Goal: Information Seeking & Learning: Compare options

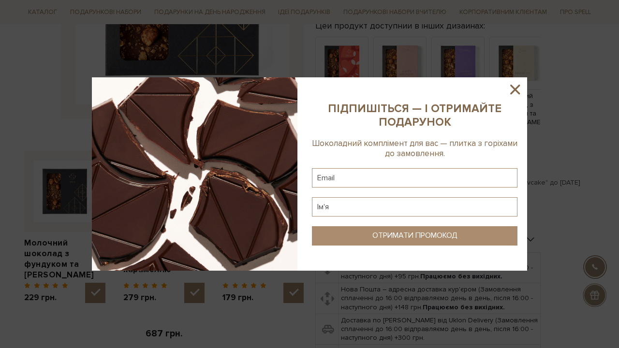
click at [511, 90] on icon at bounding box center [515, 89] width 16 height 16
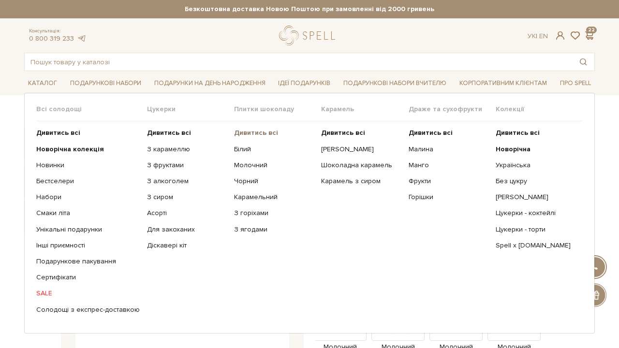
click at [266, 132] on b "Дивитись всі" at bounding box center [256, 133] width 44 height 8
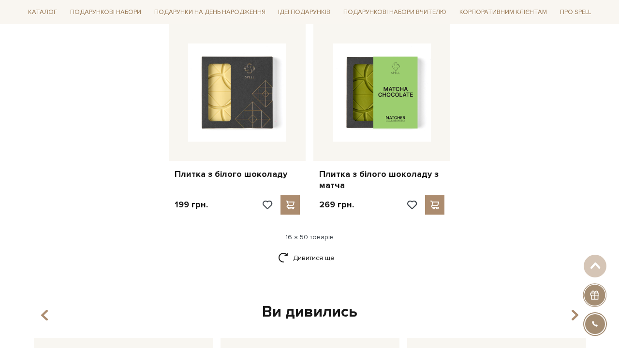
scroll to position [1255, 0]
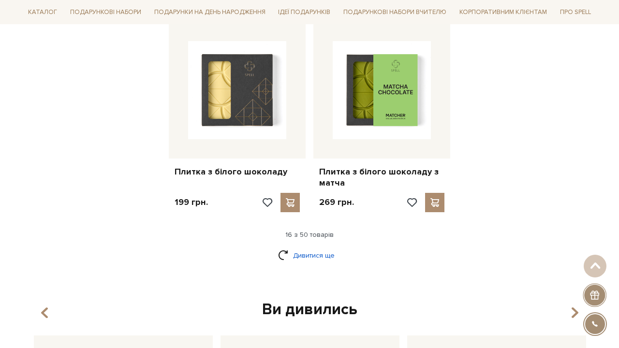
click at [298, 247] on link "Дивитися ще" at bounding box center [309, 255] width 63 height 17
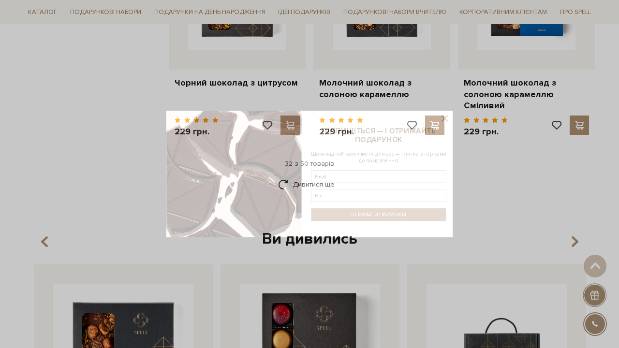
scroll to position [2378, 0]
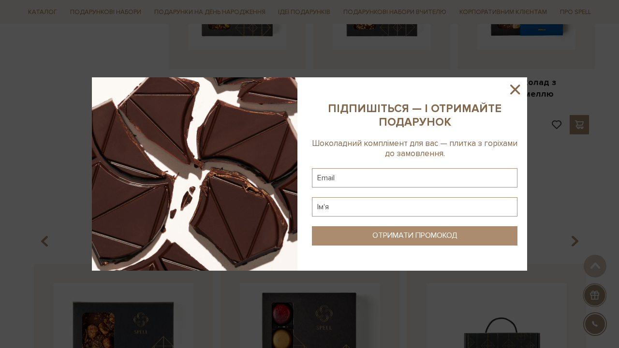
click at [514, 88] on icon at bounding box center [515, 90] width 10 height 10
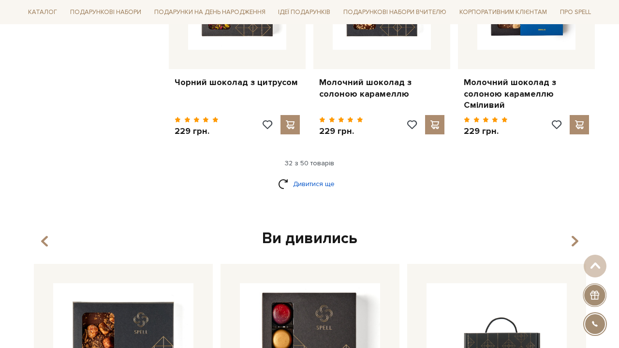
click at [320, 175] on link "Дивитися ще" at bounding box center [309, 183] width 63 height 17
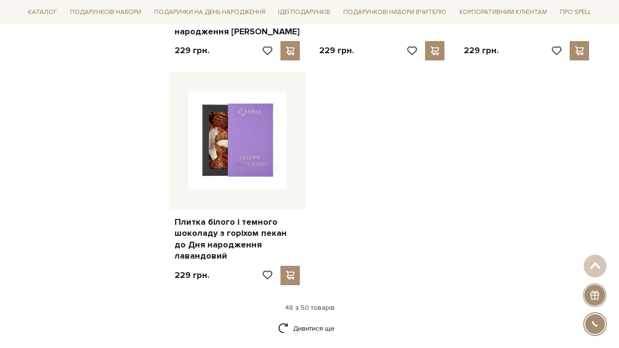
scroll to position [3570, 0]
click at [312, 320] on link "Дивитися ще" at bounding box center [309, 328] width 63 height 17
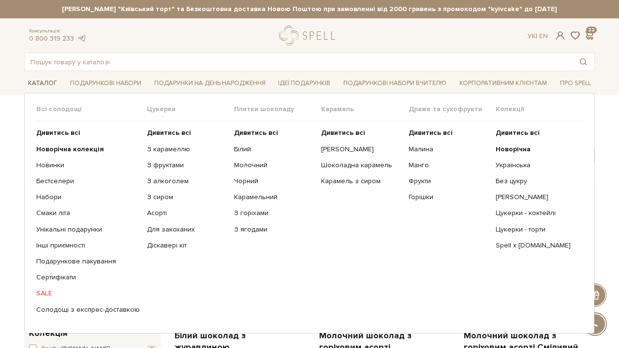
scroll to position [0, 0]
click at [76, 259] on link "Подарункове пакування" at bounding box center [87, 261] width 103 height 9
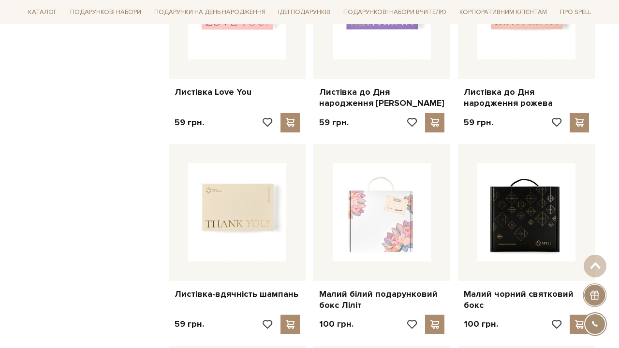
scroll to position [647, 0]
click at [255, 178] on img at bounding box center [237, 213] width 98 height 98
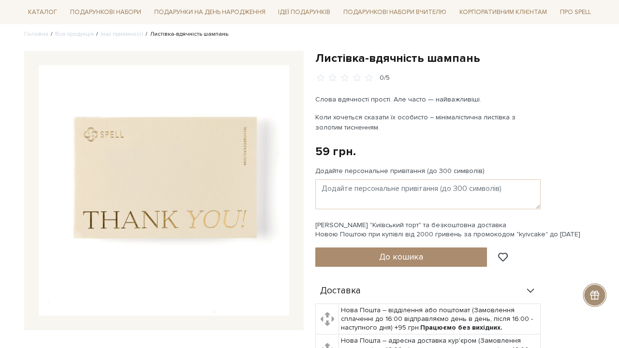
scroll to position [78, 0]
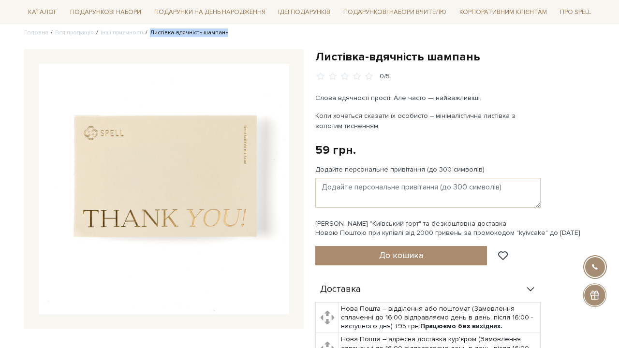
drag, startPoint x: 228, startPoint y: 31, endPoint x: 143, endPoint y: 31, distance: 85.6
click at [143, 31] on ul "Головна Вся продукція Інші приємності Листівка-вдячність шампань" at bounding box center [309, 33] width 570 height 9
copy li "Листівка-вдячність шампань"
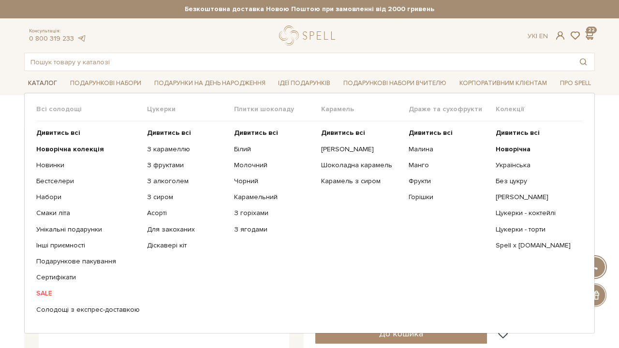
scroll to position [0, 0]
click at [265, 136] on b "Дивитись всі" at bounding box center [256, 133] width 44 height 8
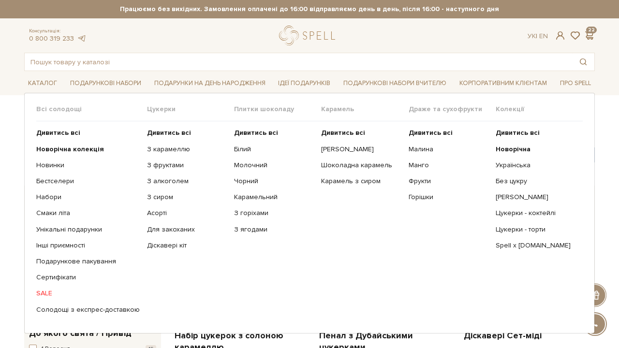
click at [44, 293] on link "SALE" at bounding box center [87, 293] width 103 height 9
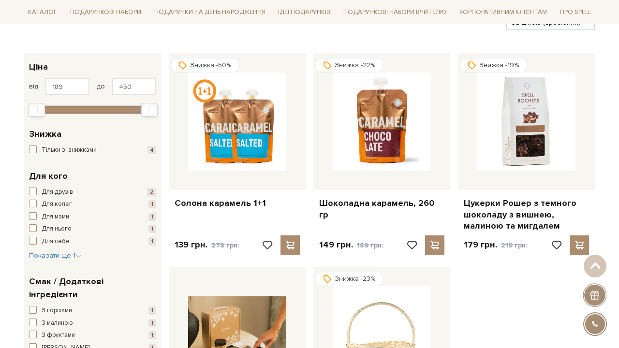
scroll to position [132, 0]
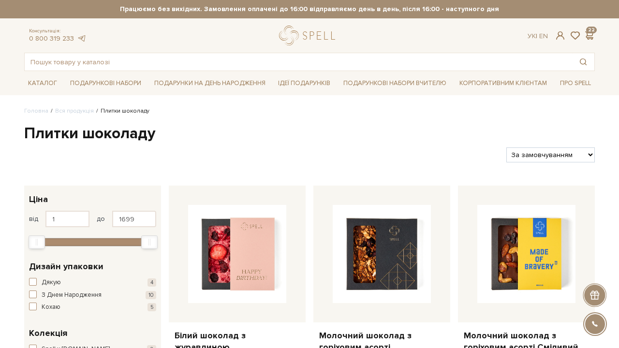
select select "[URL][DOMAIN_NAME]"
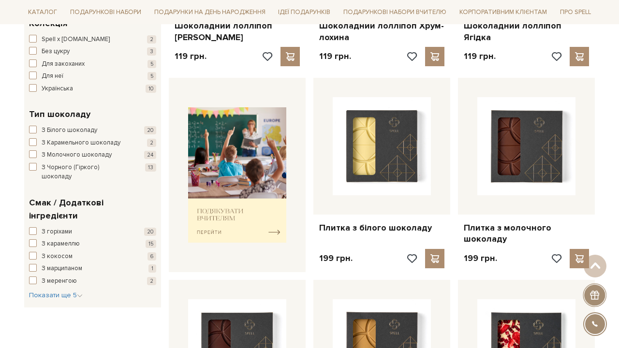
scroll to position [311, 0]
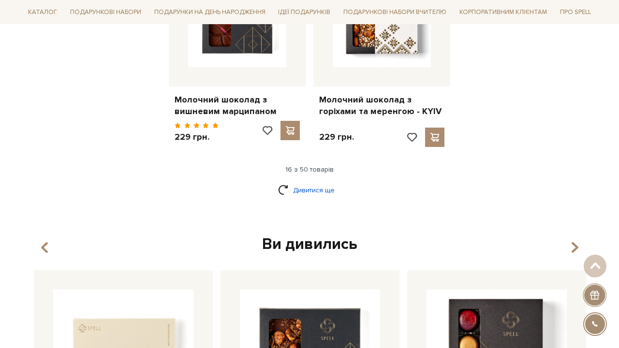
click at [321, 182] on link "Дивитися ще" at bounding box center [309, 190] width 63 height 17
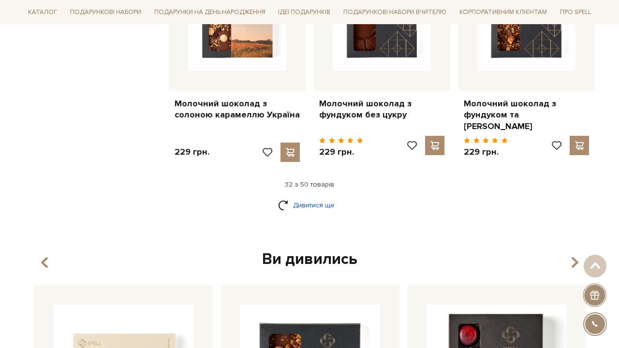
scroll to position [2360, 0]
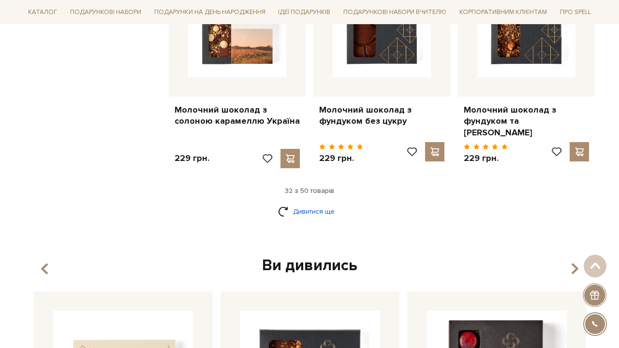
click at [321, 203] on link "Дивитися ще" at bounding box center [309, 211] width 63 height 17
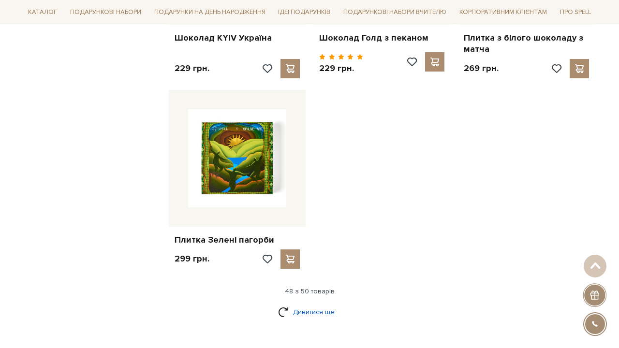
scroll to position [3536, 0]
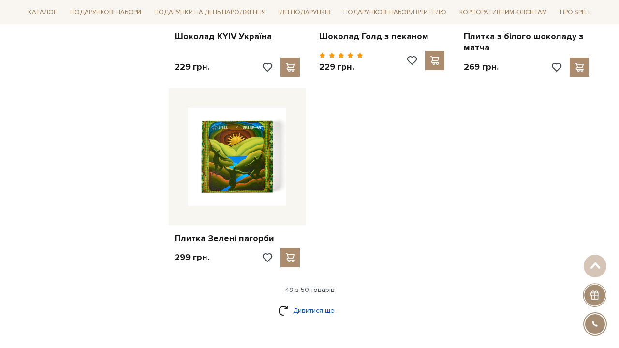
click at [323, 302] on link "Дивитися ще" at bounding box center [309, 310] width 63 height 17
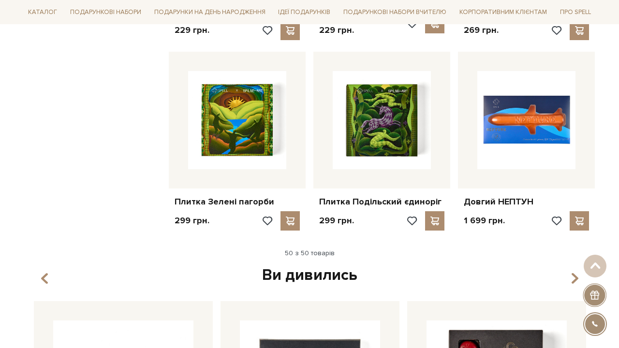
scroll to position [3591, 0]
